Goal: Navigation & Orientation: Go to known website

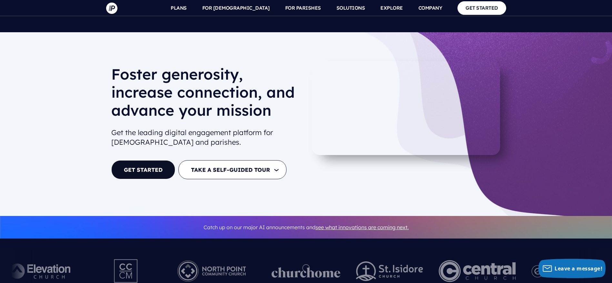
scroll to position [3275, 0]
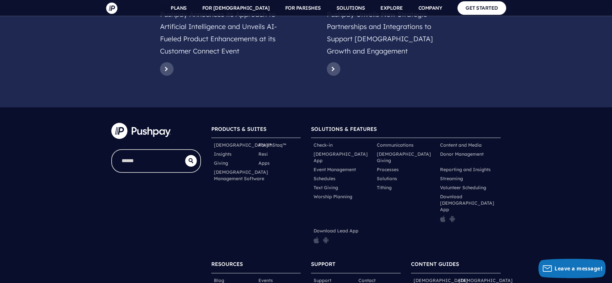
drag, startPoint x: 367, startPoint y: 261, endPoint x: 387, endPoint y: 258, distance: 20.8
copy span "Pushpay"
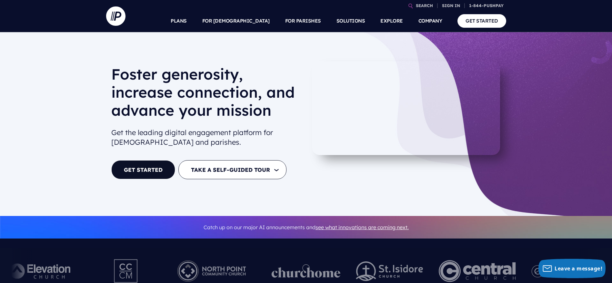
scroll to position [3267, 0]
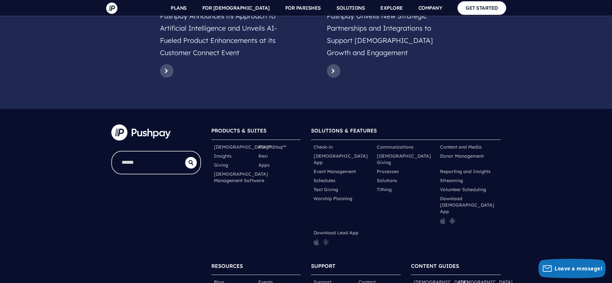
click at [325, 239] on img at bounding box center [326, 242] width 6 height 7
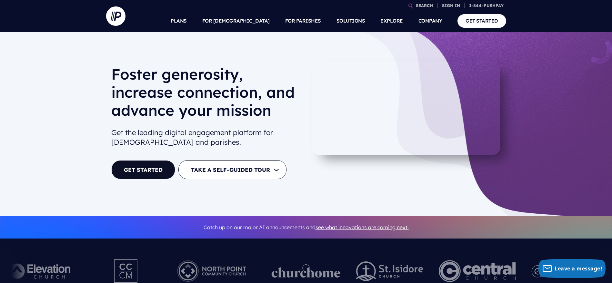
scroll to position [3275, 0]
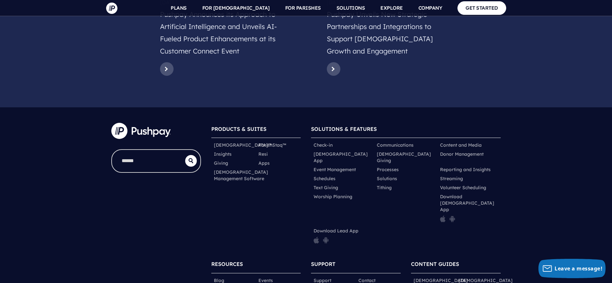
drag, startPoint x: 367, startPoint y: 260, endPoint x: 387, endPoint y: 261, distance: 19.7
copy span "Pushpay"
